Goal: Check status: Check status

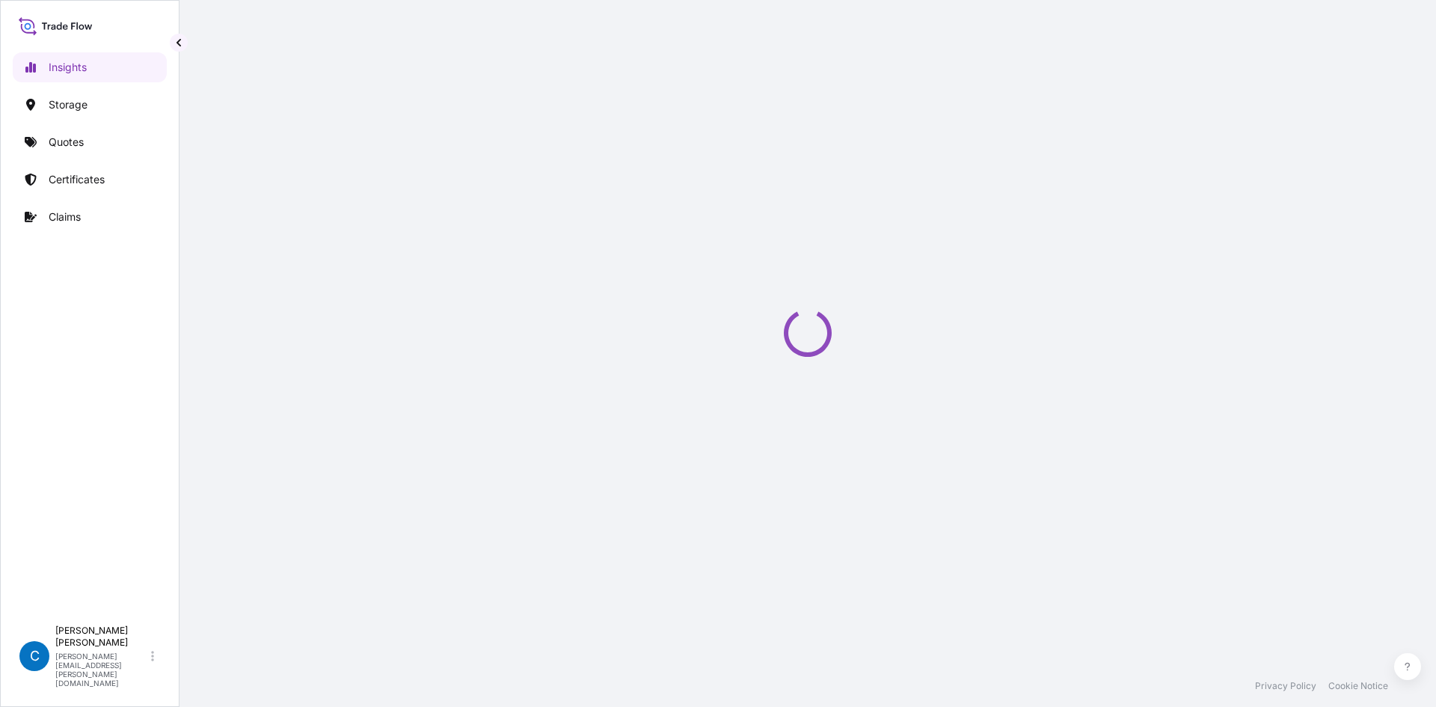
select select "2025"
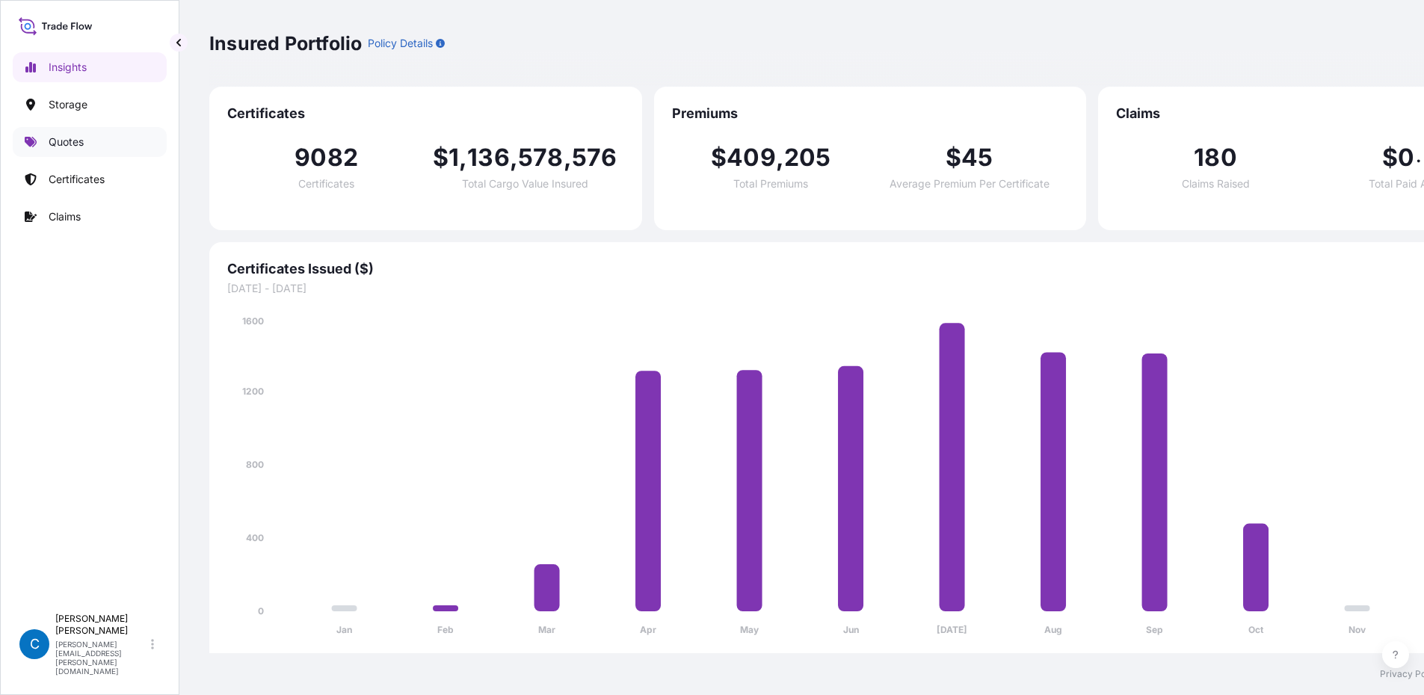
click at [81, 136] on p "Quotes" at bounding box center [66, 142] width 35 height 15
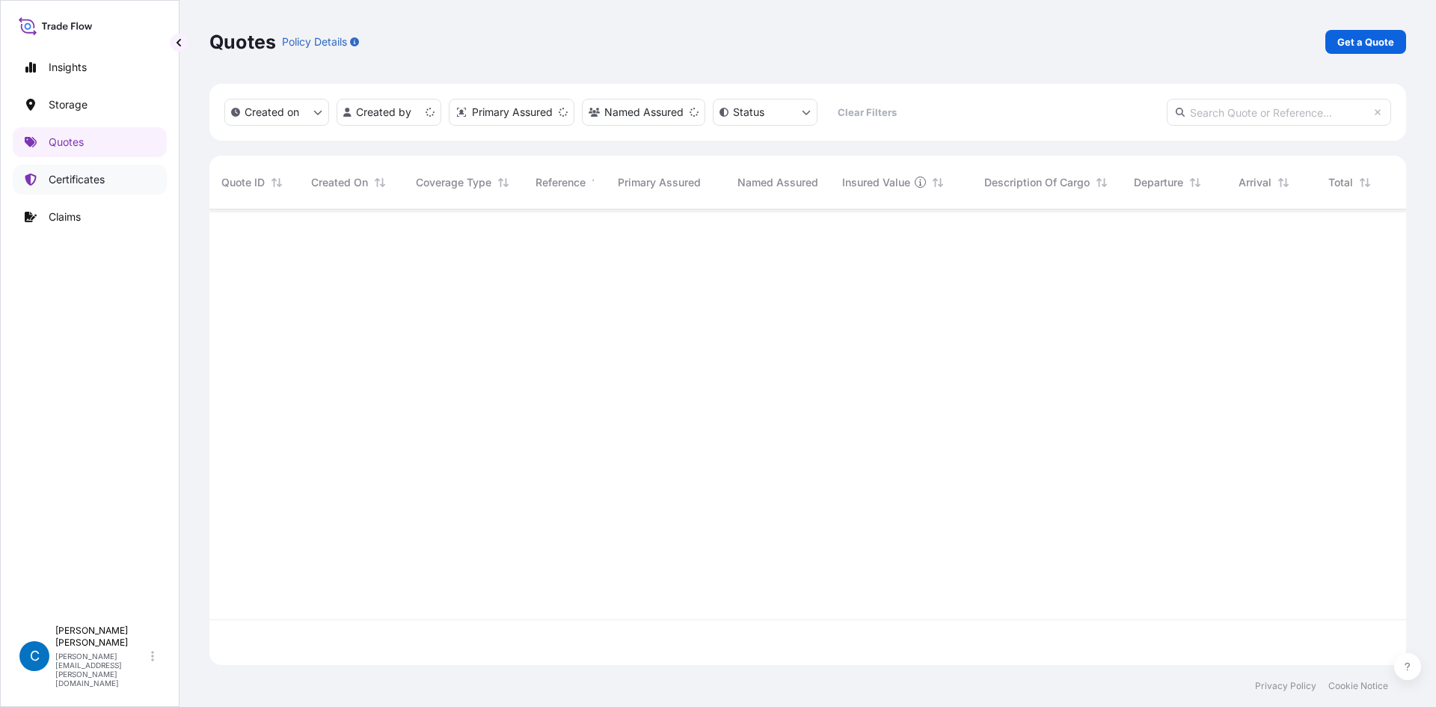
click at [90, 180] on p "Certificates" at bounding box center [77, 179] width 56 height 15
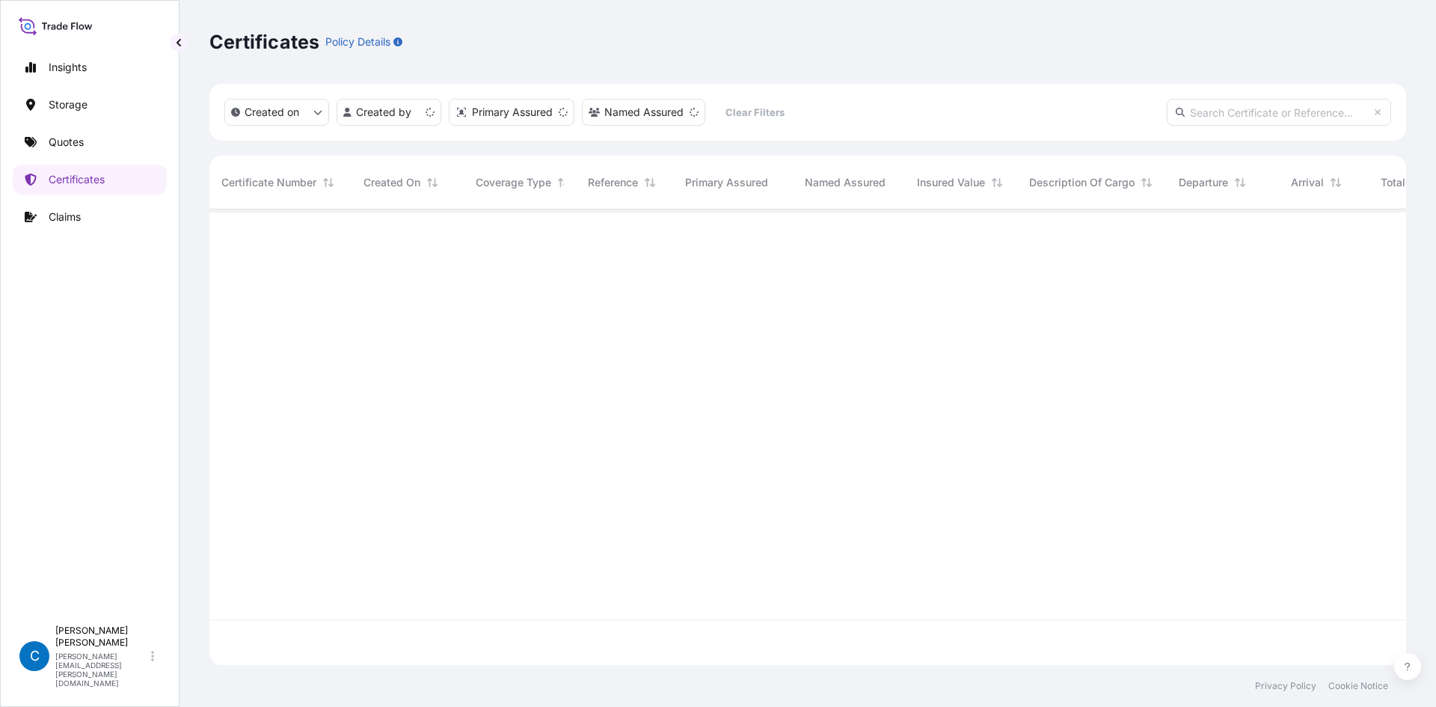
scroll to position [452, 1185]
click at [1208, 117] on input "text" at bounding box center [1278, 112] width 224 height 27
paste input "[PHONE_NUMBER]"
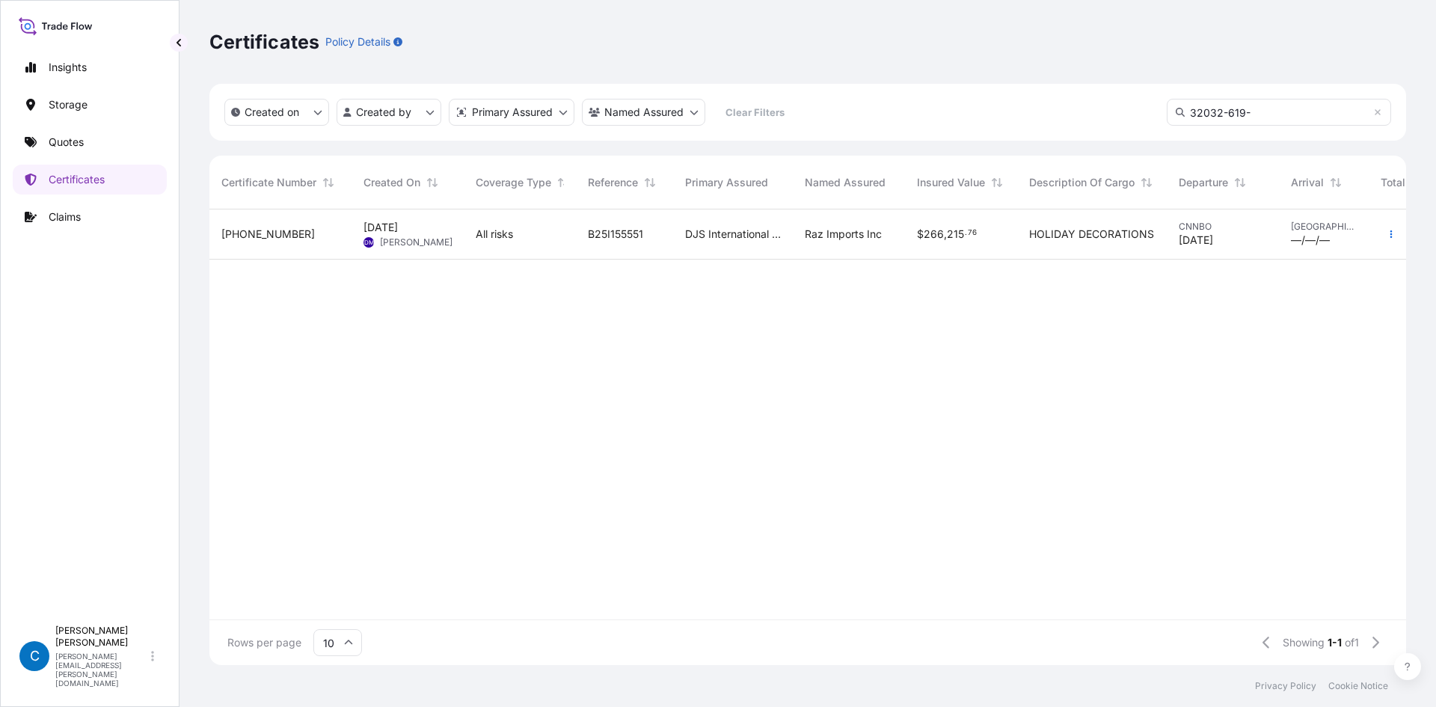
type input "32032-619-"
click at [253, 227] on span "[PHONE_NUMBER]" at bounding box center [267, 234] width 93 height 15
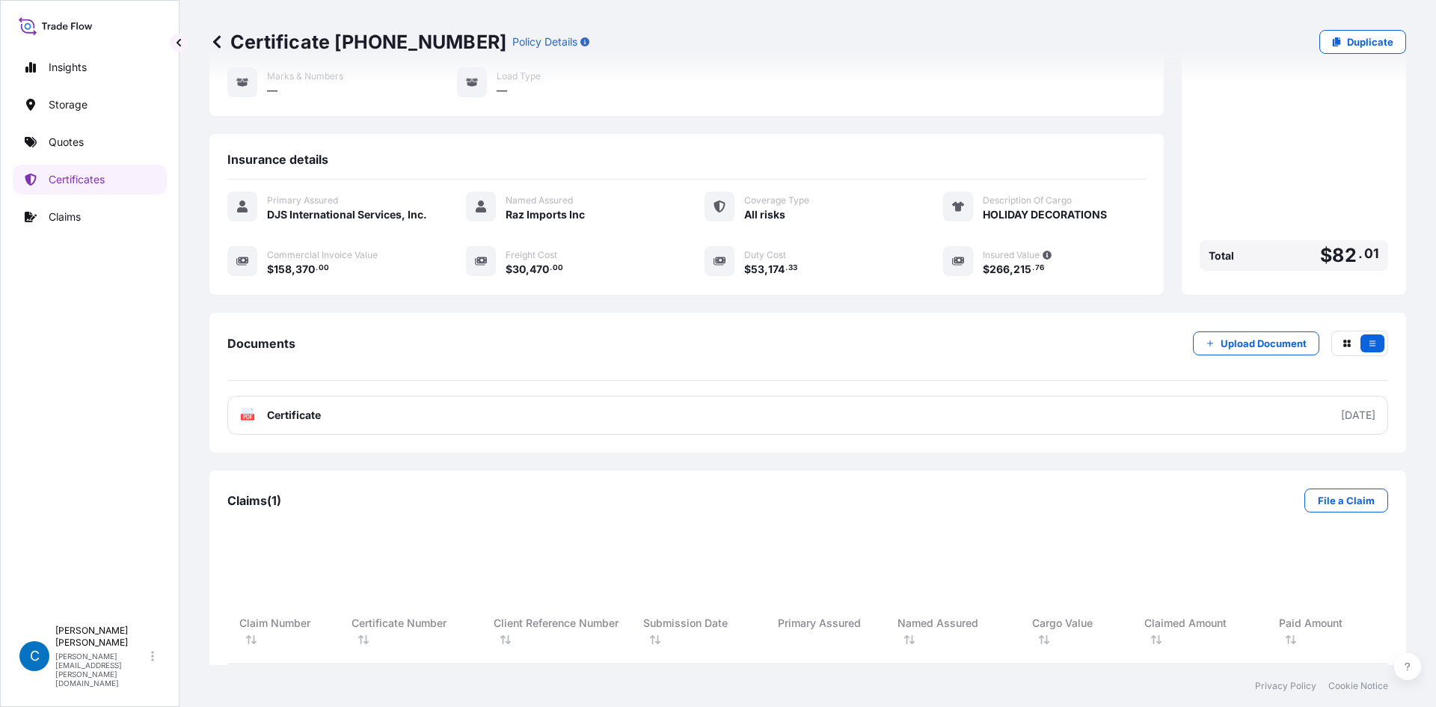
scroll to position [288, 1138]
drag, startPoint x: 1030, startPoint y: 378, endPoint x: 748, endPoint y: 309, distance: 290.3
click at [748, 313] on div "Documents Upload Document PDF Certificate [DATE]" at bounding box center [807, 383] width 1196 height 140
click at [737, 313] on div "Documents Upload Document PDF Certificate [DATE]" at bounding box center [807, 383] width 1196 height 140
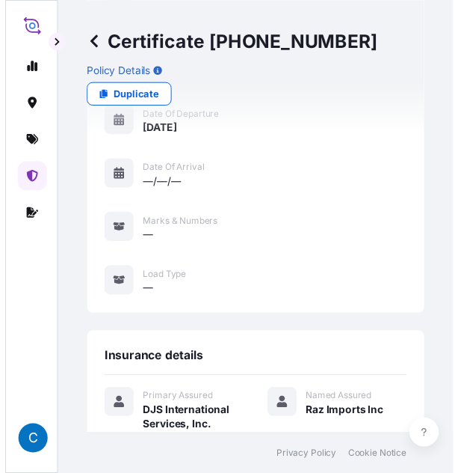
scroll to position [277, 0]
